Goal: Task Accomplishment & Management: Complete application form

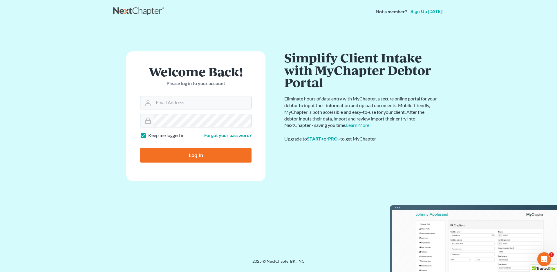
type input "vr@gardnerlawfirm.com"
click at [192, 154] on input "Log In" at bounding box center [195, 155] width 111 height 15
type input "Thinking..."
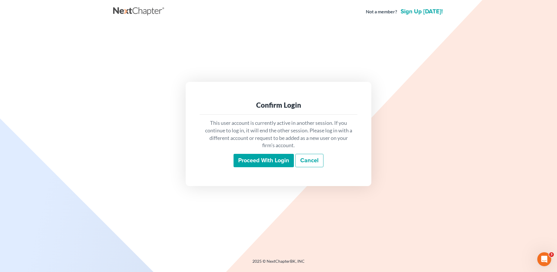
click at [270, 160] on input "Proceed with login" at bounding box center [264, 160] width 60 height 13
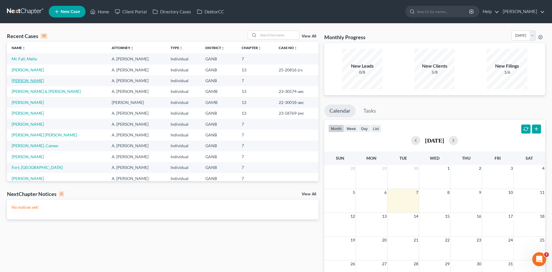
click at [28, 78] on link "Thomas, Trisha" at bounding box center [28, 80] width 32 height 5
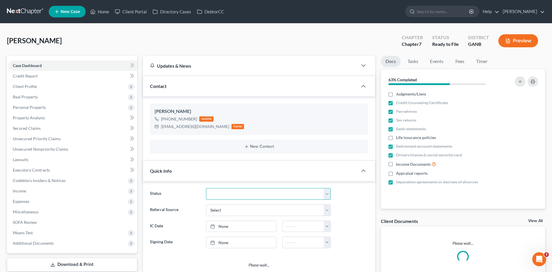
click at [223, 198] on select "Discharged Discharged & Reported Discharge Litigation Dismissal Notice Dismisse…" at bounding box center [268, 194] width 125 height 12
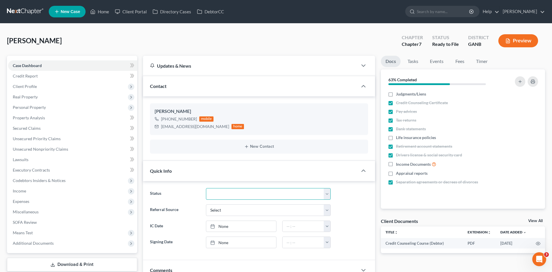
select select "6"
click at [206, 188] on select "Discharged Discharged & Reported Discharge Litigation Dismissal Notice Dismisse…" at bounding box center [268, 194] width 125 height 12
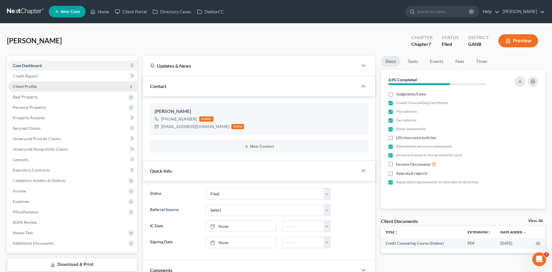
click at [29, 84] on span "Client Profile" at bounding box center [25, 86] width 24 height 5
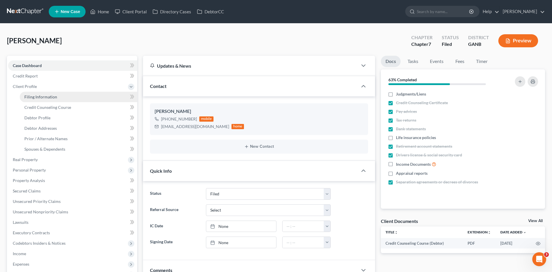
click at [45, 96] on span "Filing Information" at bounding box center [40, 96] width 33 height 5
select select "1"
select select "0"
select select "10"
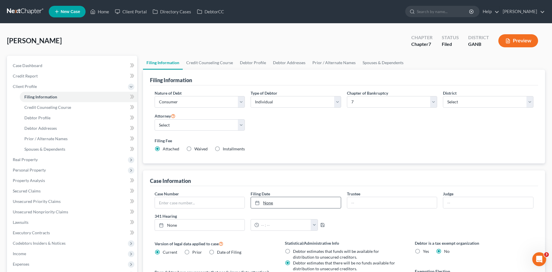
click at [272, 205] on link "None" at bounding box center [296, 202] width 90 height 11
type input "10/7/2025"
click at [176, 202] on input "text" at bounding box center [200, 202] width 90 height 11
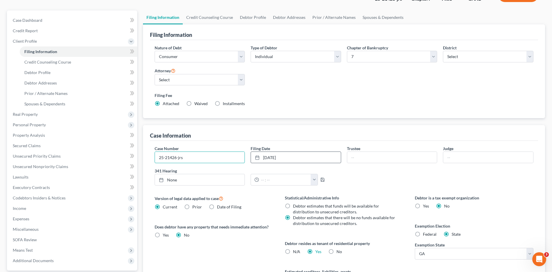
scroll to position [111, 0]
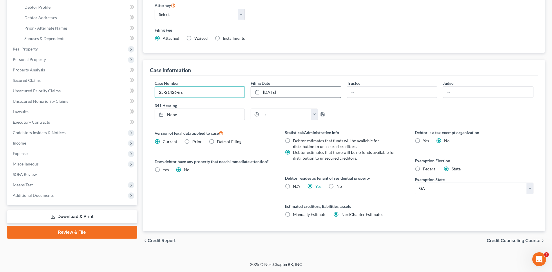
type input "25-21426-jrs"
